Goal: Task Accomplishment & Management: Manage account settings

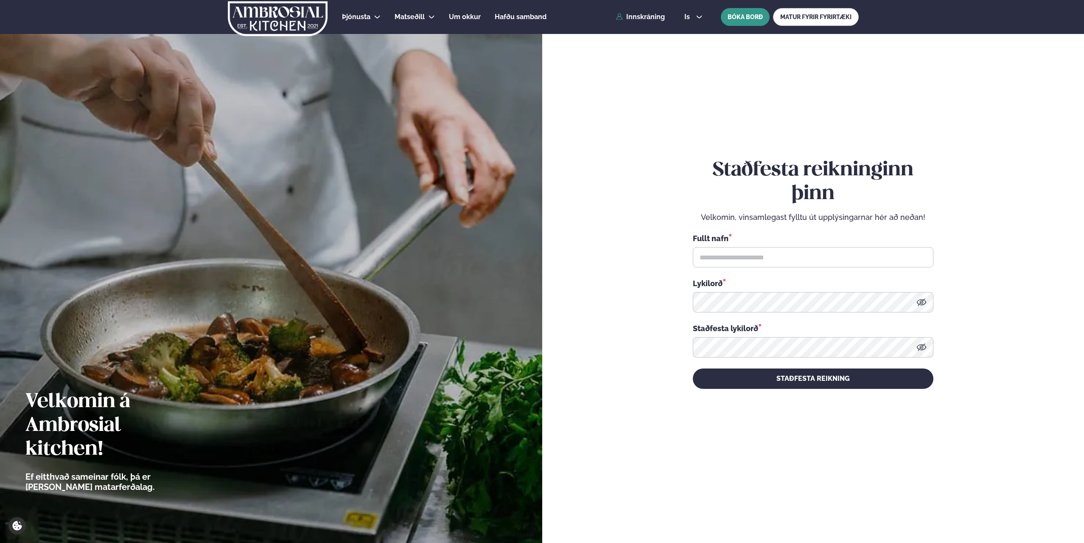
click at [740, 14] on button "BÓKA BORÐ" at bounding box center [745, 17] width 49 height 18
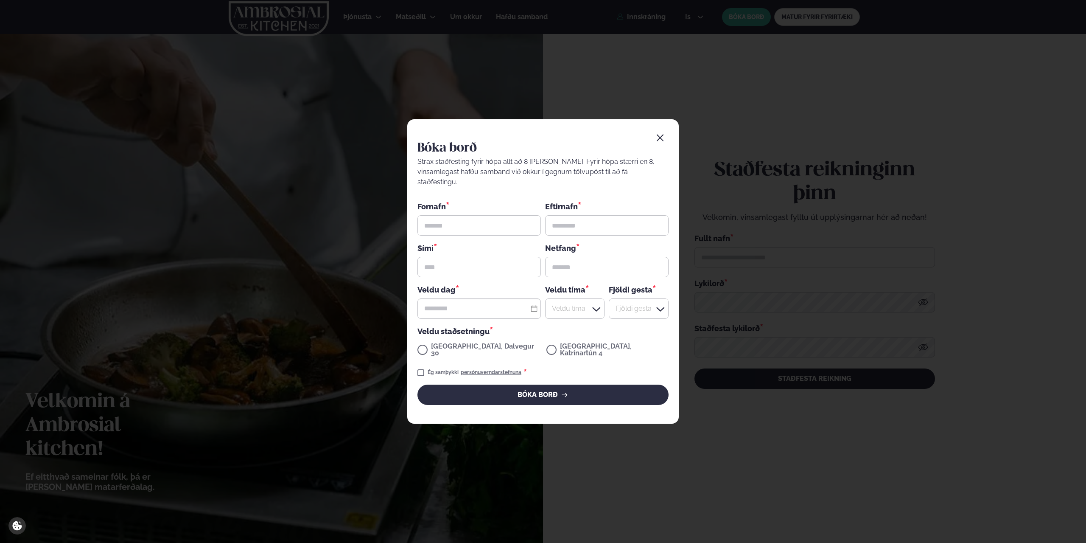
click at [658, 141] on button "button" at bounding box center [660, 137] width 17 height 17
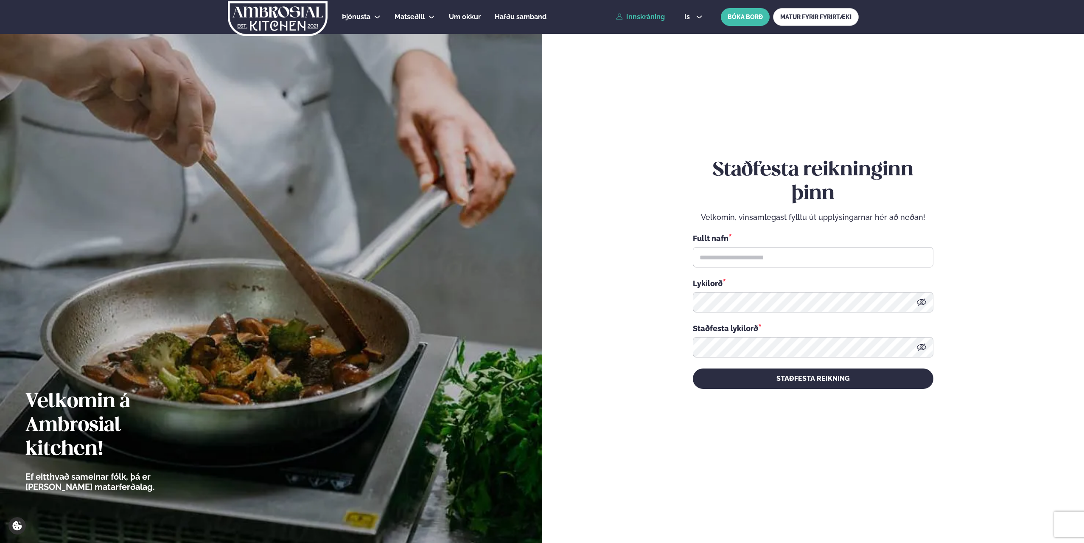
click at [644, 17] on link "Innskráning" at bounding box center [640, 17] width 49 height 8
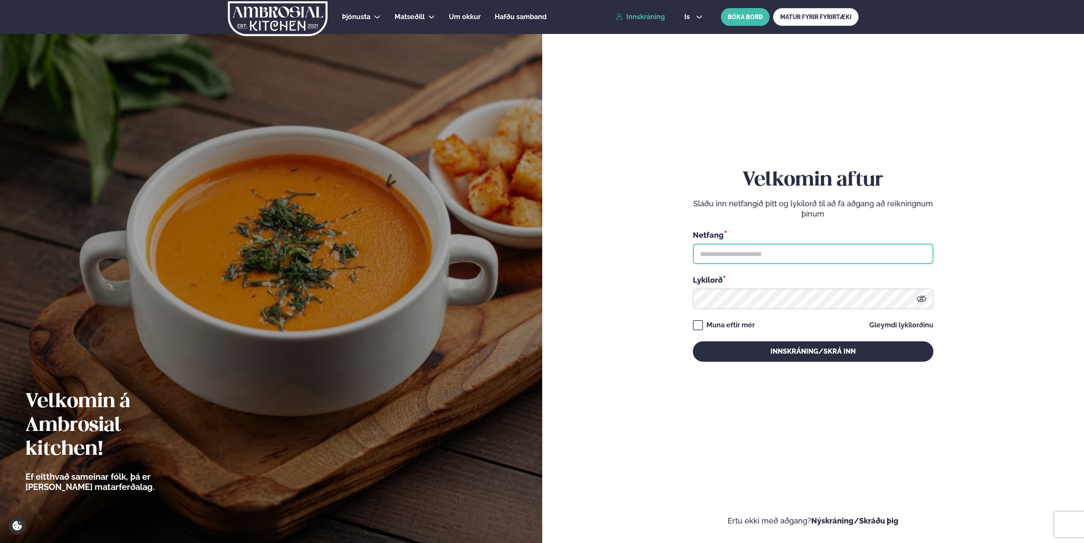
click at [773, 257] on input "text" at bounding box center [813, 254] width 241 height 20
type input "**********"
click at [693, 341] on button "Innskráning/Skrá inn" at bounding box center [813, 351] width 241 height 20
